Goal: Transaction & Acquisition: Obtain resource

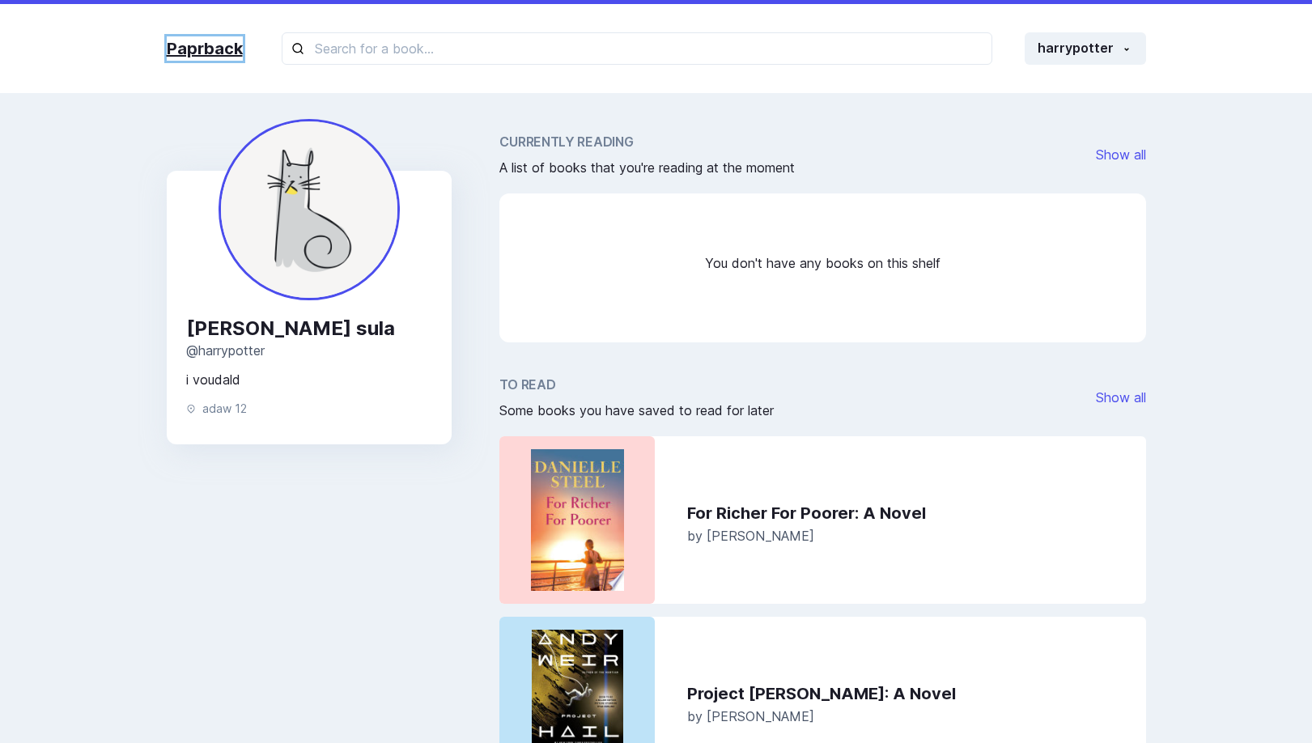
click at [196, 59] on link "Paprback" at bounding box center [205, 48] width 76 height 24
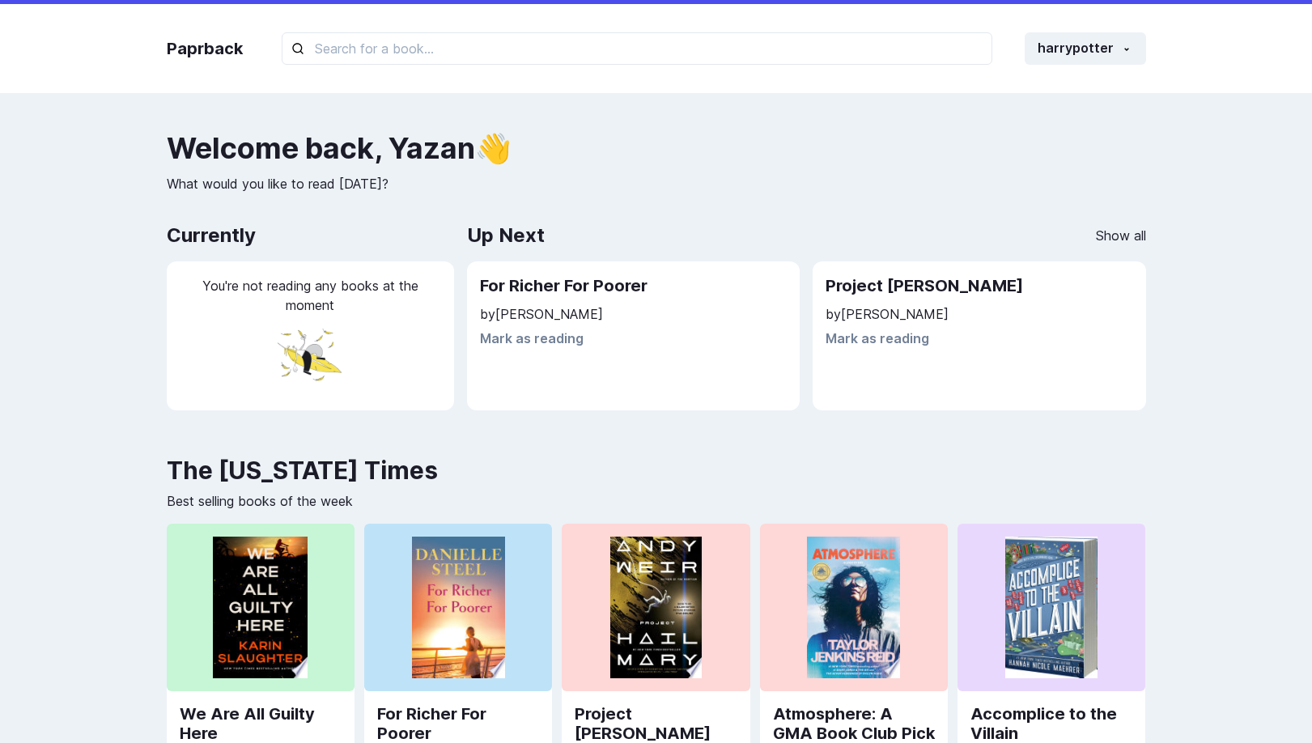
click at [1078, 81] on div "Paprback harrypotter Home Profile Settings Log out" at bounding box center [657, 48] width 1012 height 89
click at [1080, 53] on button "harrypotter" at bounding box center [1085, 48] width 121 height 32
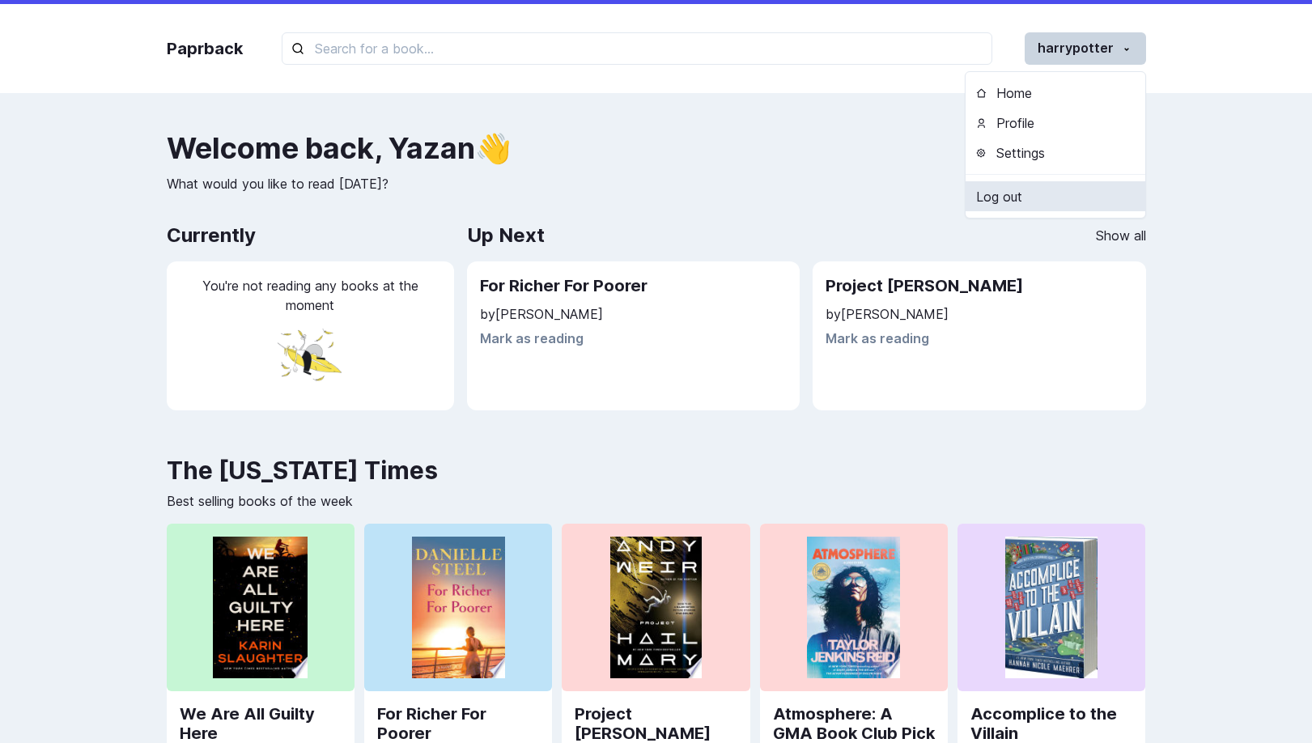
click at [1044, 192] on link "Log out" at bounding box center [1056, 196] width 180 height 30
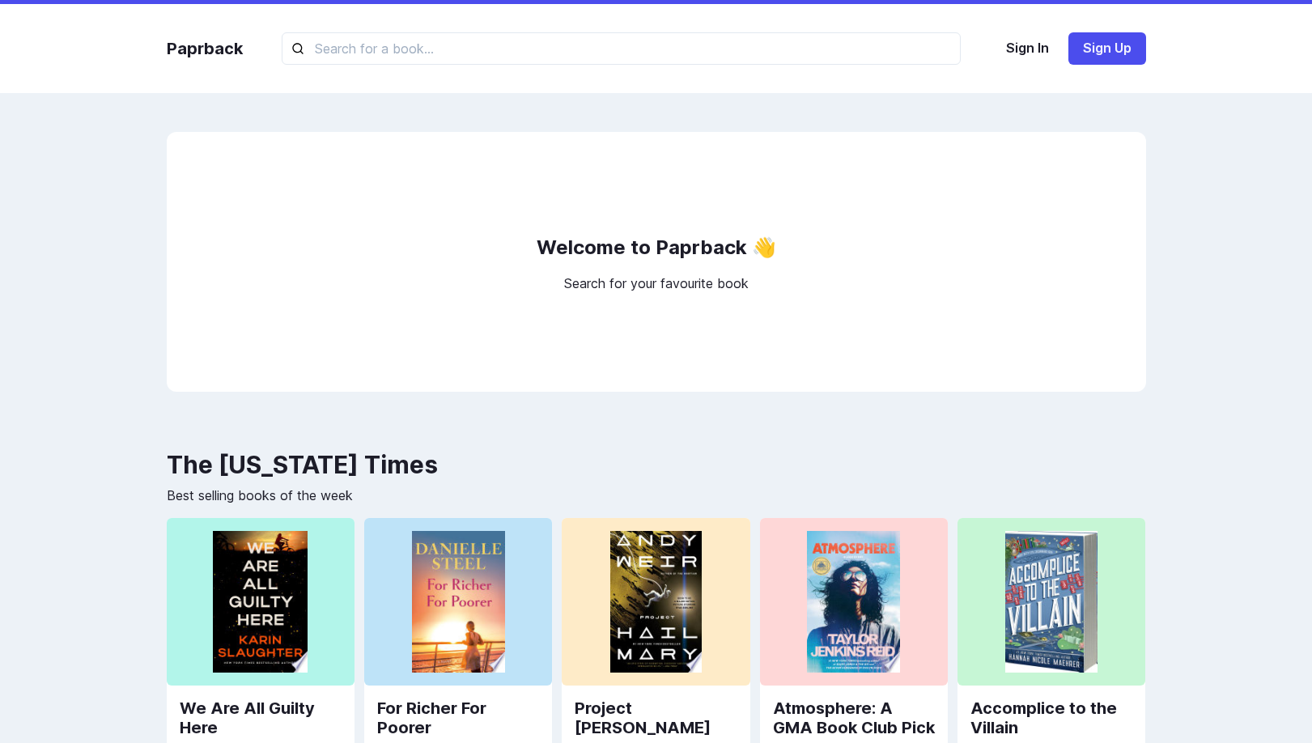
click at [869, 67] on div "Paprback Sign In Sign Up" at bounding box center [657, 48] width 1012 height 89
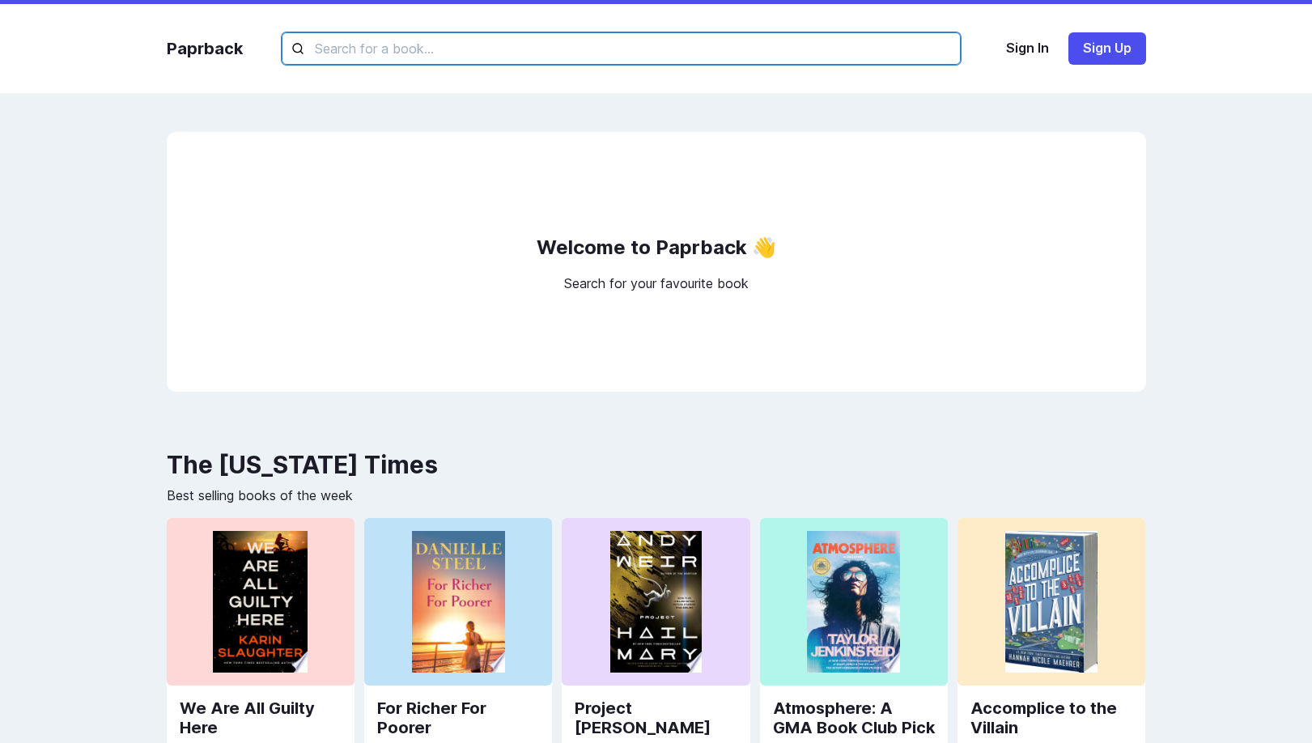
click at [874, 62] on input "text" at bounding box center [621, 48] width 679 height 32
type input "das"
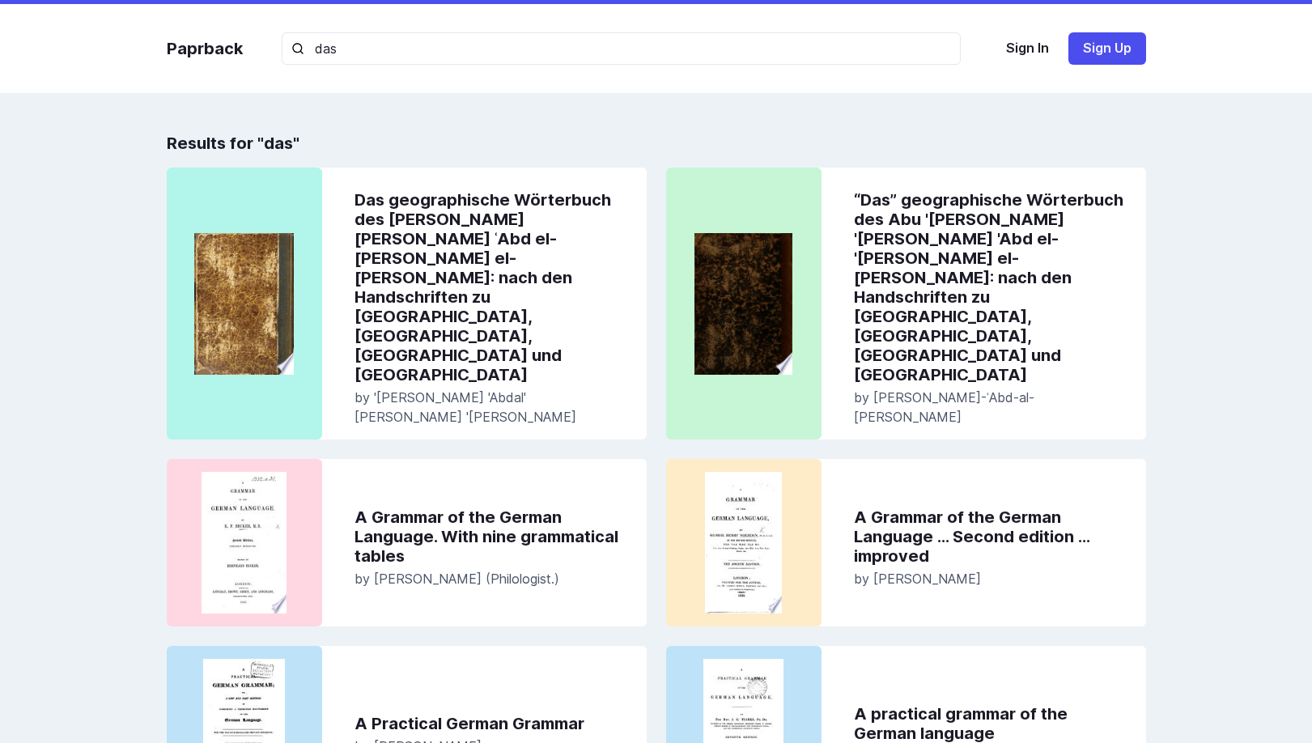
click at [1105, 106] on div "Paprback das Sign In Sign Up Results for " das " Das geographische Wörterbuch d…" at bounding box center [656, 669] width 1312 height 1338
click at [793, 30] on div "Paprback das Sign In Sign Up" at bounding box center [657, 48] width 1012 height 89
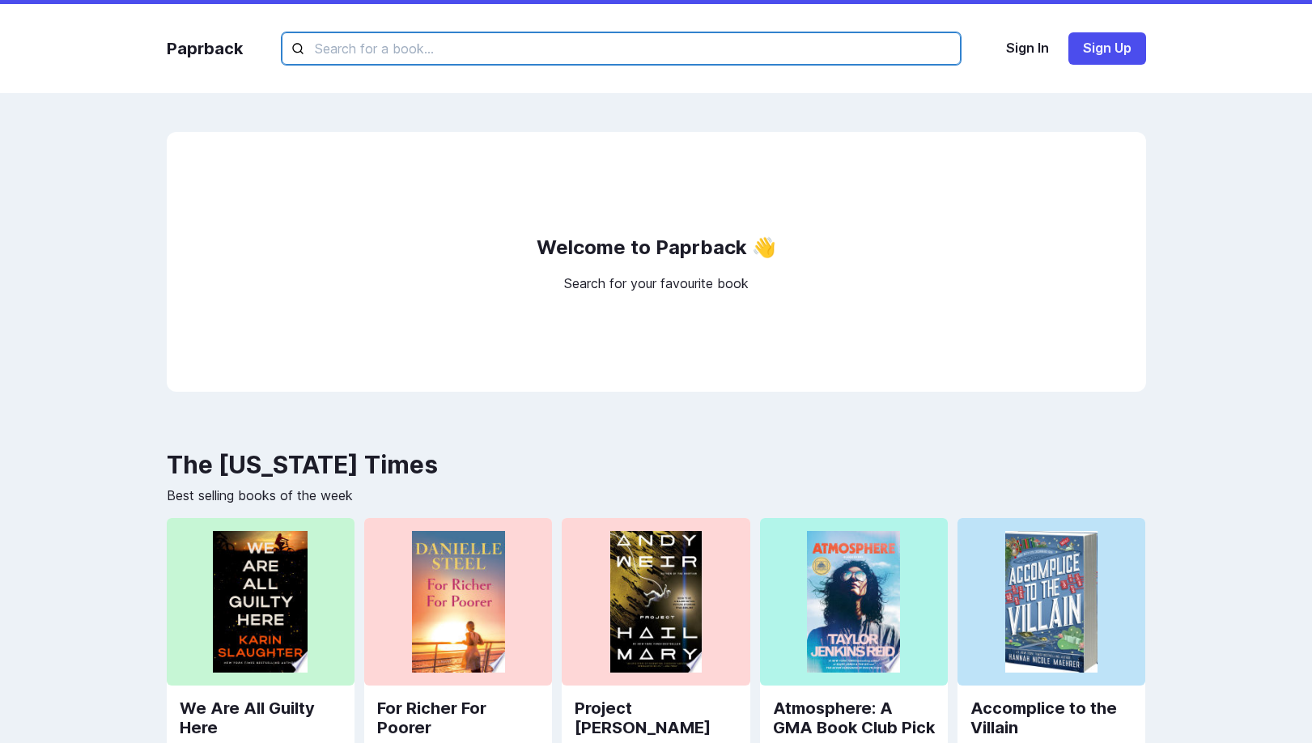
click at [542, 49] on input "text" at bounding box center [621, 48] width 679 height 32
type input "we"
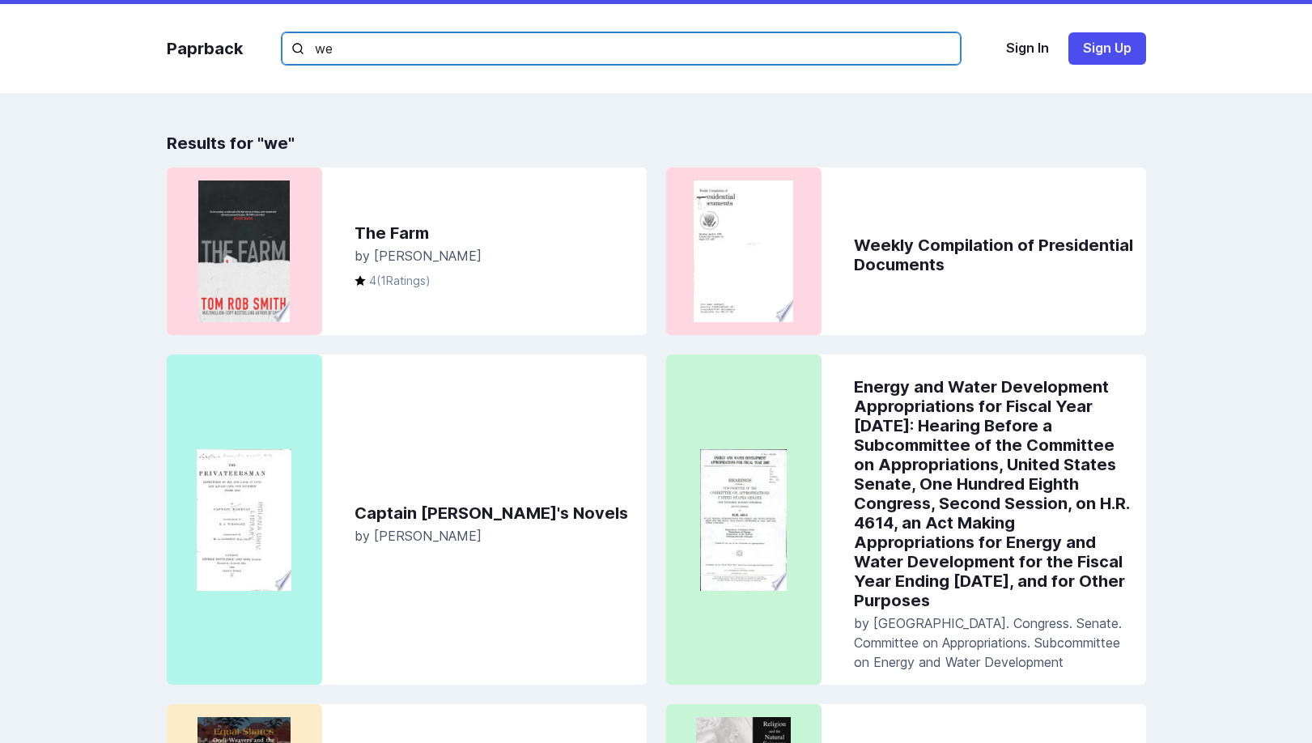
click at [437, 54] on input "we" at bounding box center [621, 48] width 679 height 32
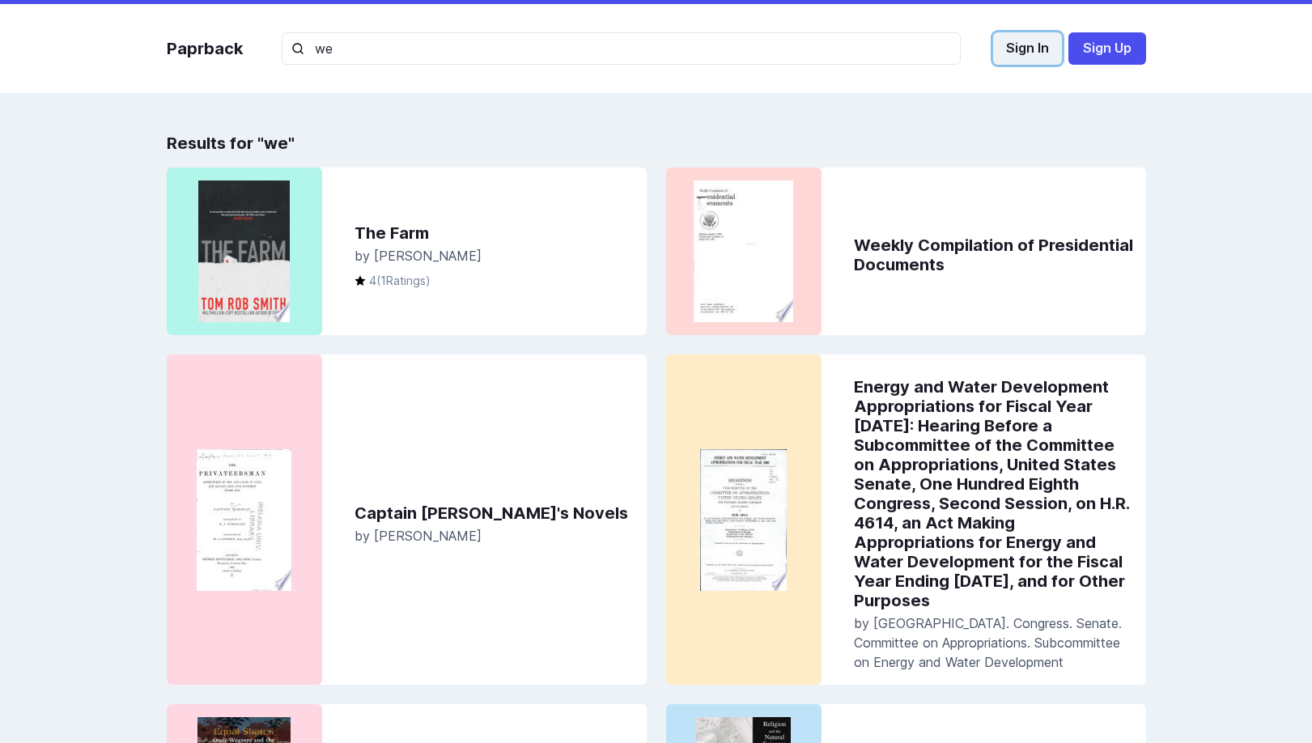
click at [1027, 43] on button "Sign In" at bounding box center [1027, 48] width 69 height 32
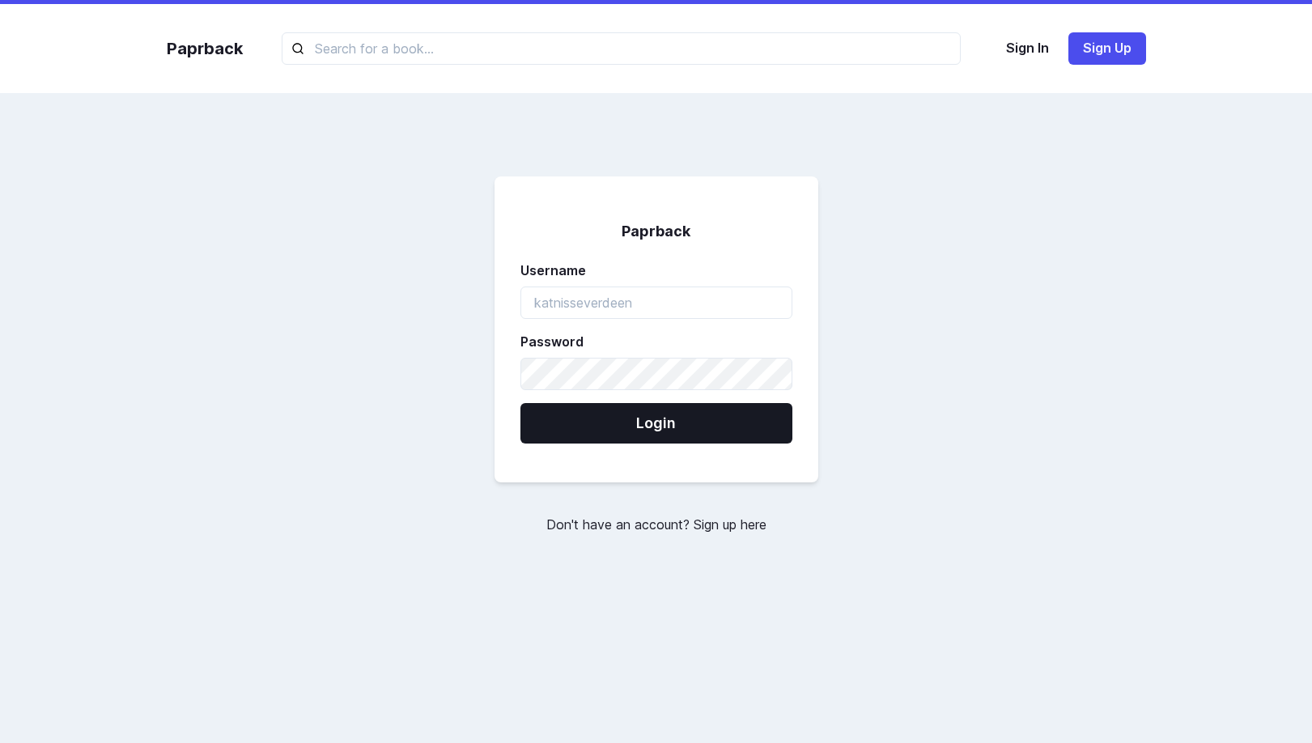
type input "a"
click at [608, 295] on input "ha" at bounding box center [657, 303] width 272 height 32
type input "harrypotter"
click at [593, 394] on form "Paprback Username harrypotter Password Login" at bounding box center [657, 329] width 324 height 306
click at [521, 403] on button "Login" at bounding box center [657, 423] width 272 height 40
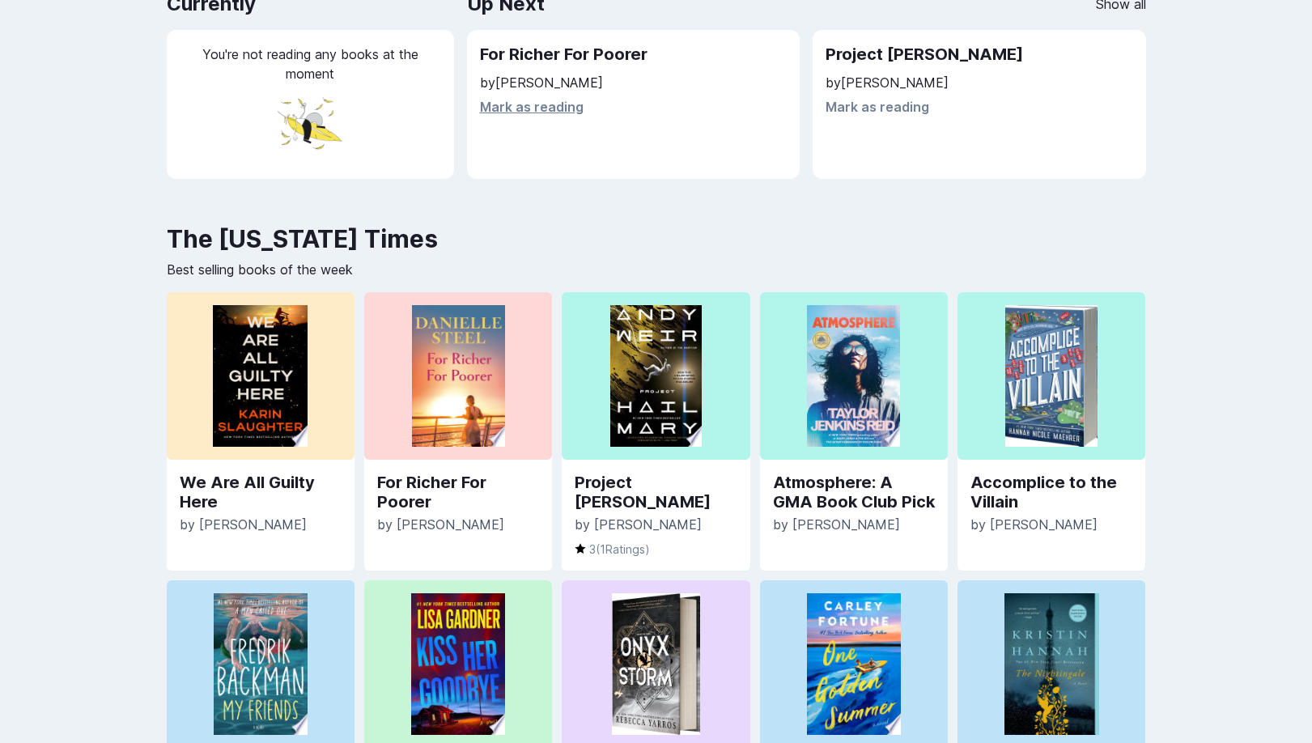
scroll to position [218, 0]
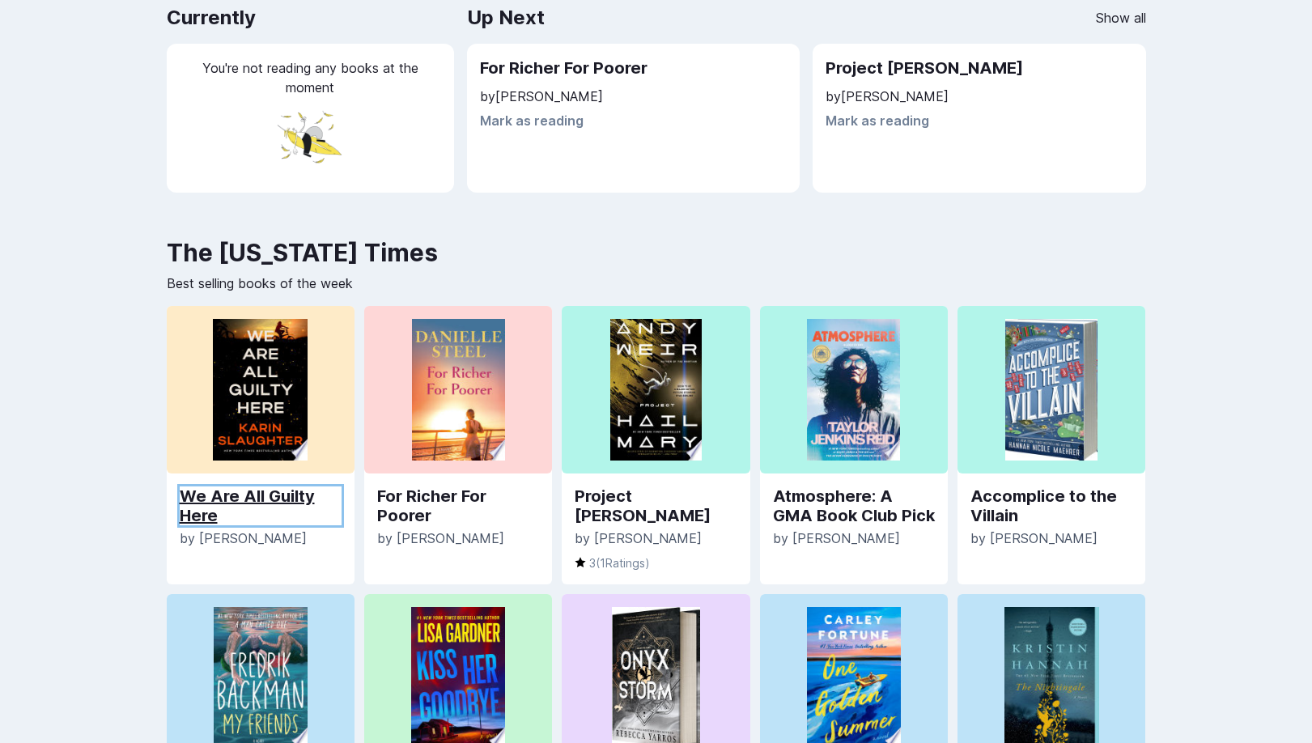
click at [253, 510] on link "We Are All Guilty Here" at bounding box center [261, 506] width 162 height 39
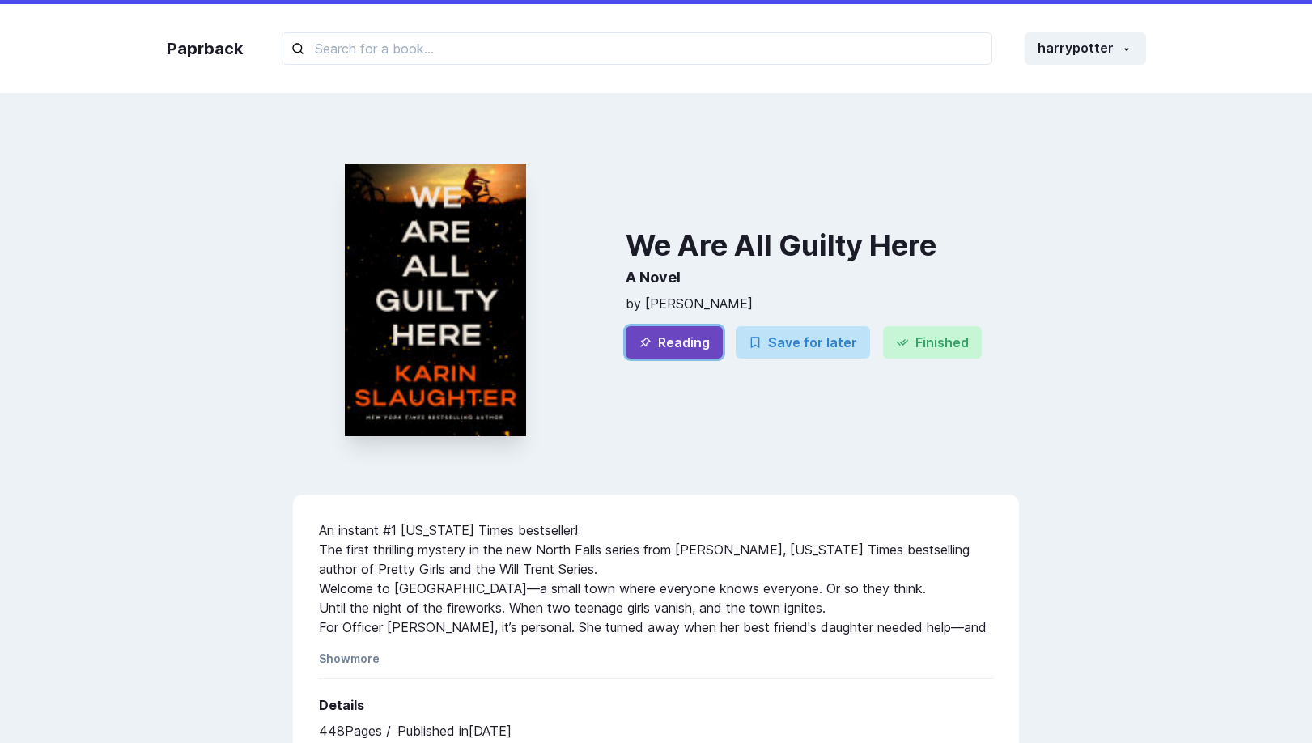
click at [679, 338] on button "Reading" at bounding box center [674, 342] width 97 height 32
click at [1163, 402] on div "Paprback harrypotter Home Profile Settings Log out We Are All Guilty Here A Nov…" at bounding box center [656, 507] width 1312 height 1014
click at [795, 331] on button "Save for later" at bounding box center [803, 342] width 134 height 32
click at [755, 336] on icon "button" at bounding box center [755, 342] width 13 height 13
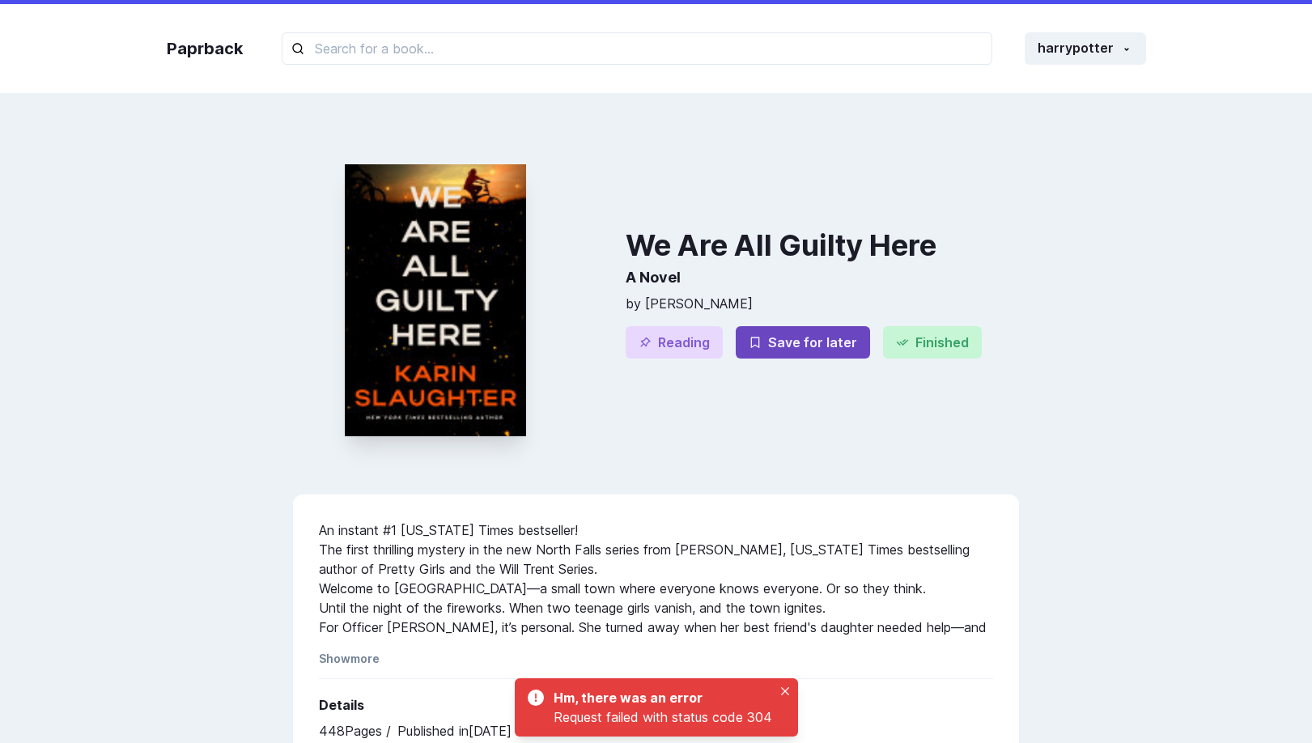
click at [883, 421] on div "We Are All Guilty Here A Novel by Karin Slaughter Reading Save for later Finish…" at bounding box center [822, 300] width 393 height 337
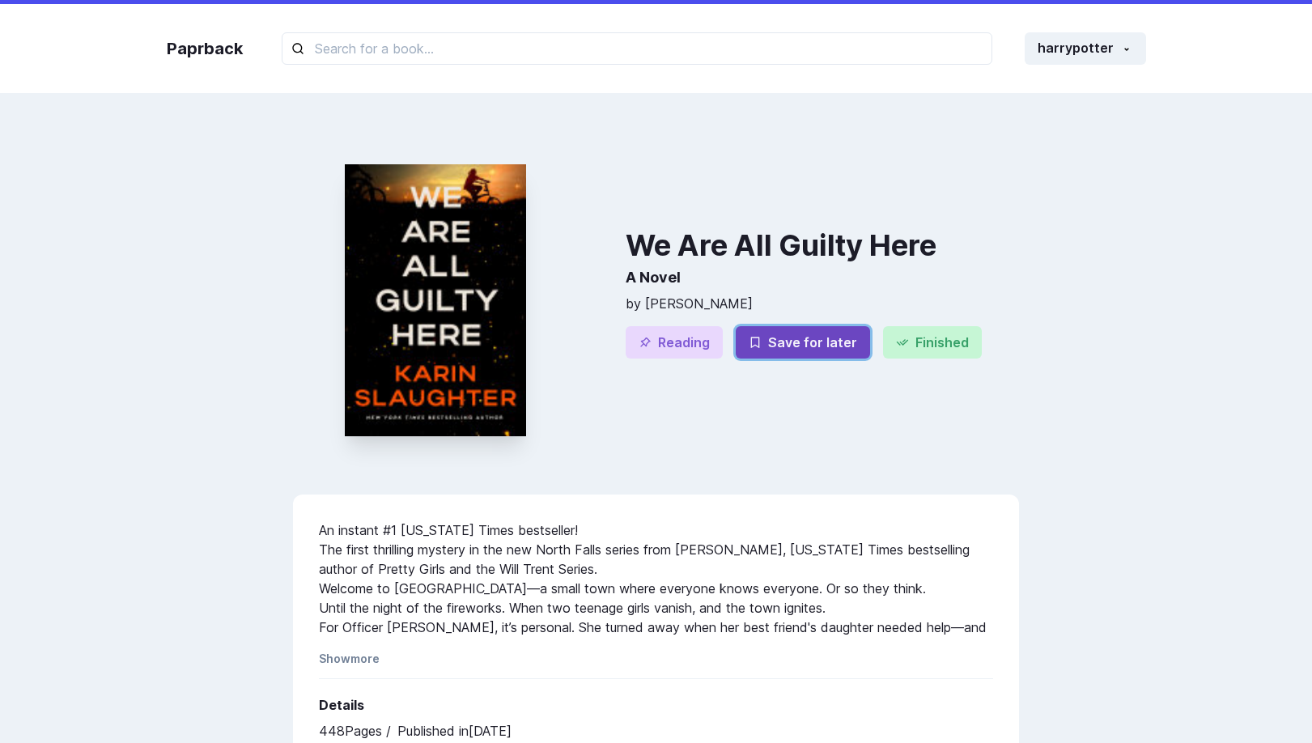
click at [797, 351] on button "Save for later" at bounding box center [803, 342] width 134 height 32
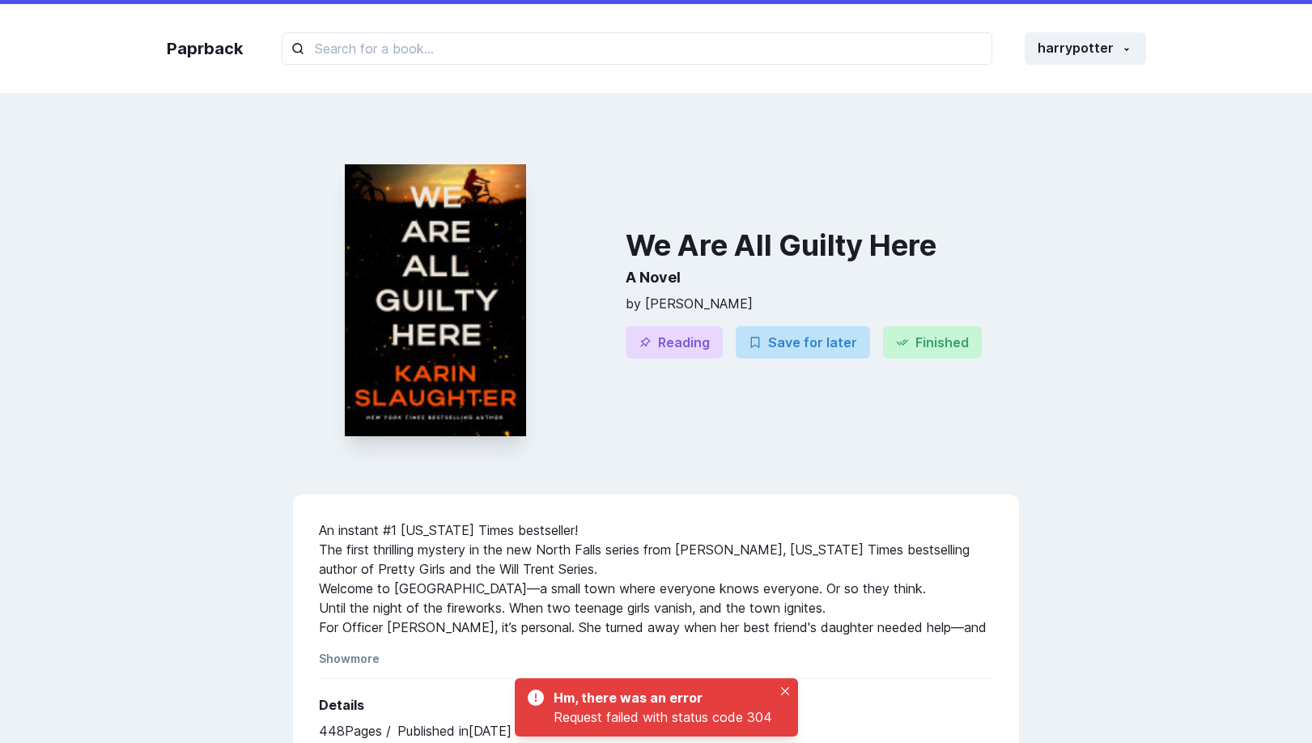
click at [895, 376] on div "We Are All Guilty Here A Novel by Karin Slaughter Reading Save for later Finish…" at bounding box center [822, 300] width 393 height 337
click at [655, 348] on button "Reading" at bounding box center [674, 342] width 97 height 32
click at [781, 687] on icon "Close" at bounding box center [785, 691] width 8 height 8
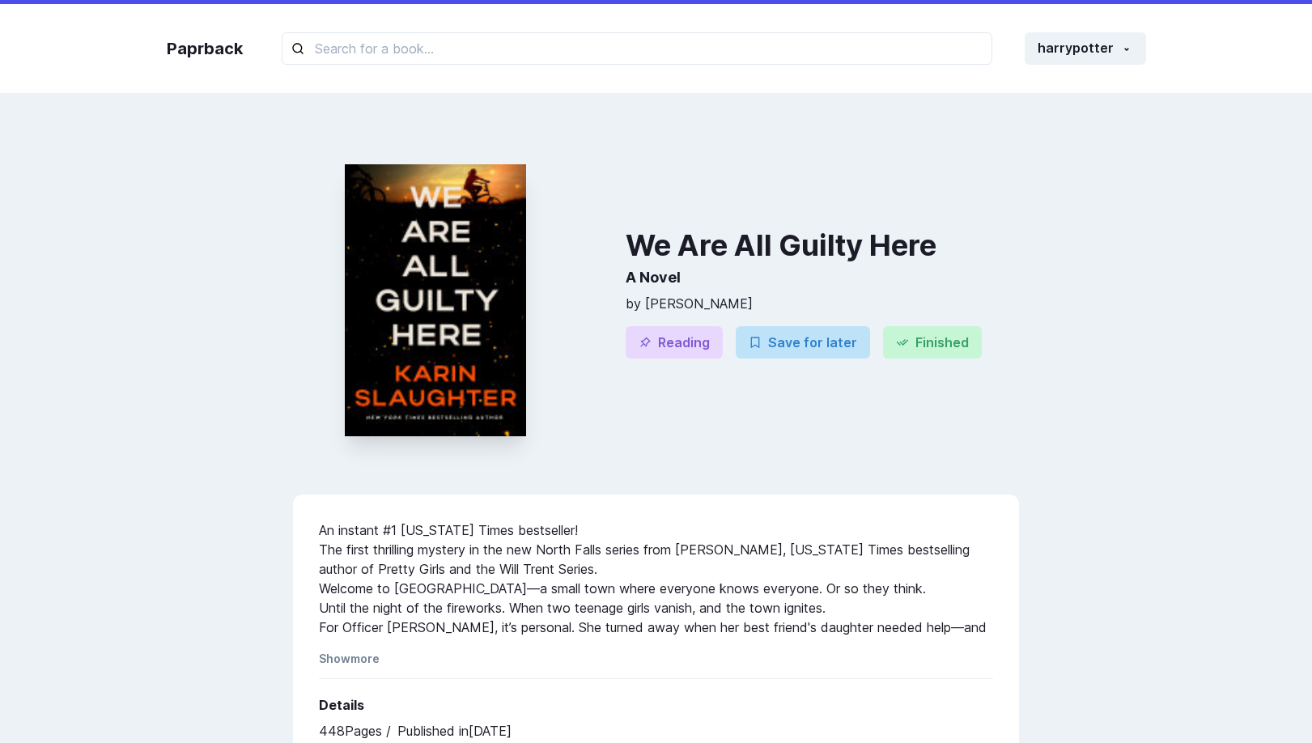
click at [1126, 235] on div "We Are All Guilty Here A Novel by Karin Slaughter Reading Save for later Finish…" at bounding box center [657, 503] width 1012 height 743
